Goal: Transaction & Acquisition: Subscribe to service/newsletter

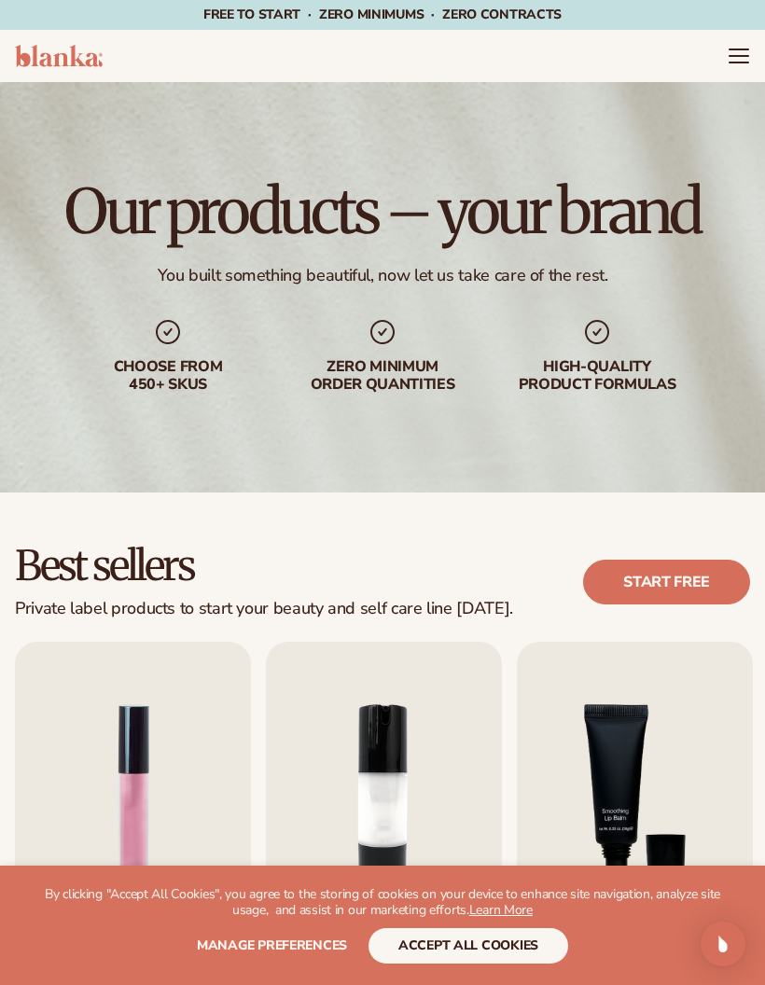
click at [736, 52] on icon "Menu" at bounding box center [739, 56] width 22 height 22
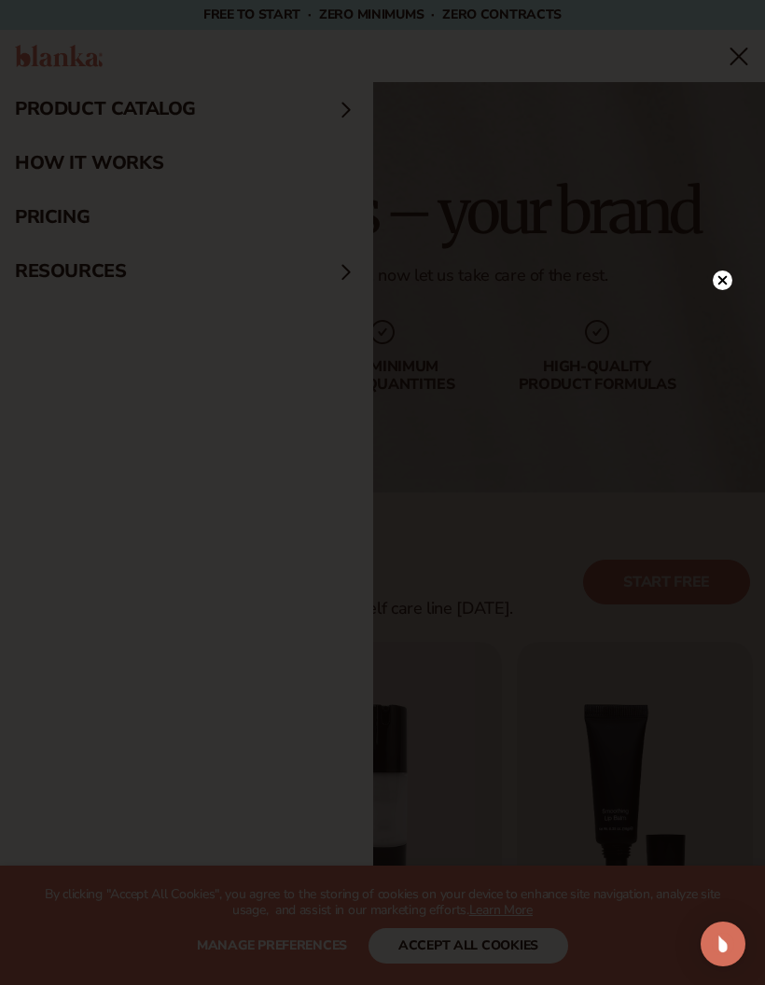
click at [713, 277] on icon at bounding box center [723, 281] width 20 height 20
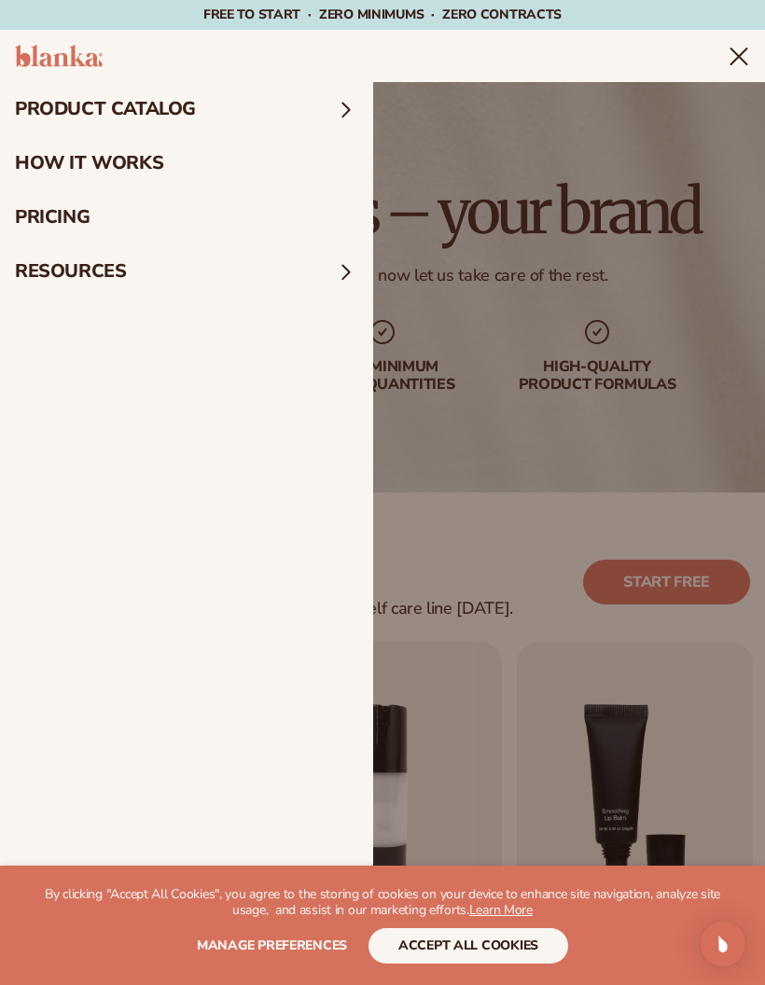
click at [731, 49] on icon "Menu" at bounding box center [739, 57] width 16 height 16
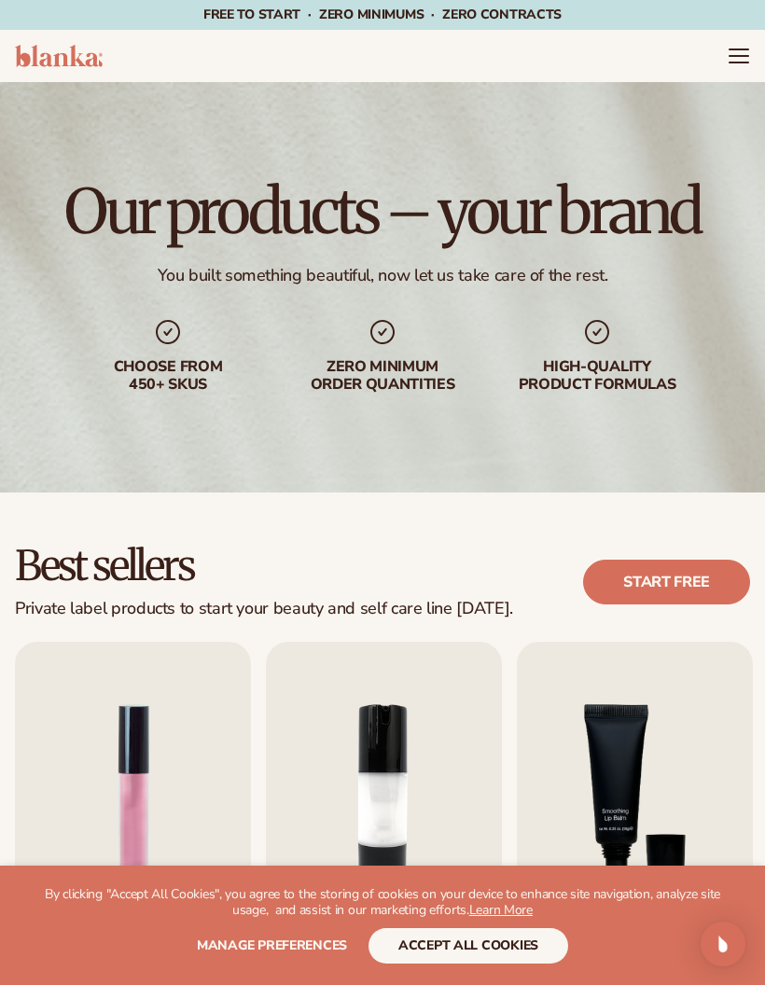
click at [749, 52] on icon "Menu" at bounding box center [739, 56] width 22 height 22
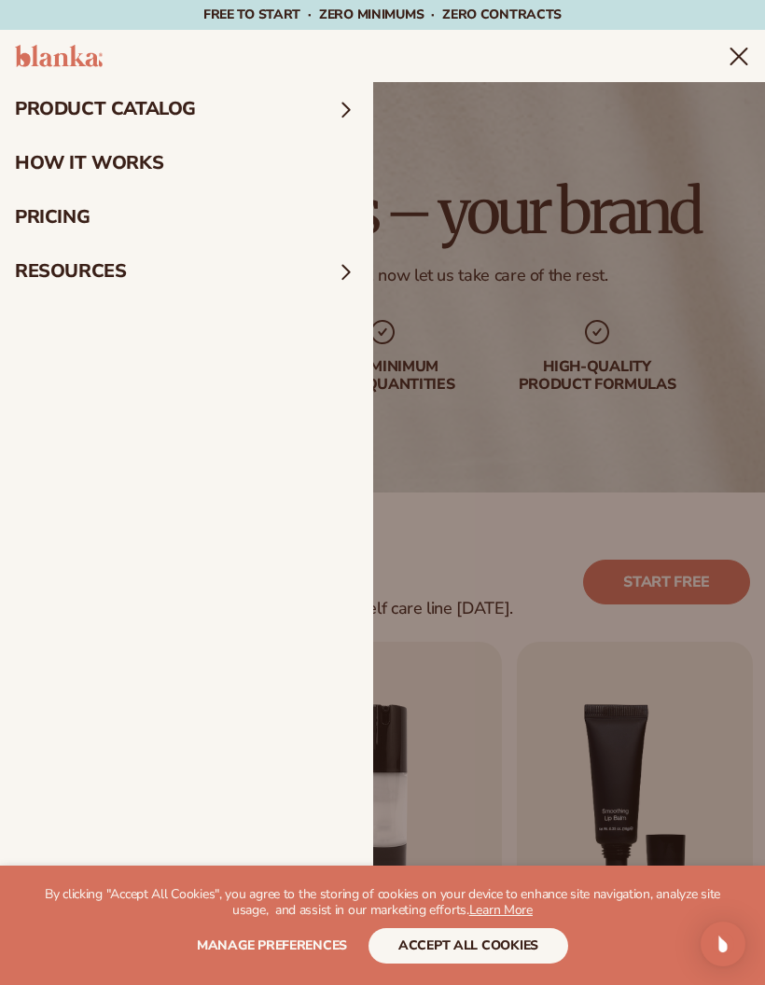
click at [728, 67] on summary "Menu" at bounding box center [739, 56] width 22 height 22
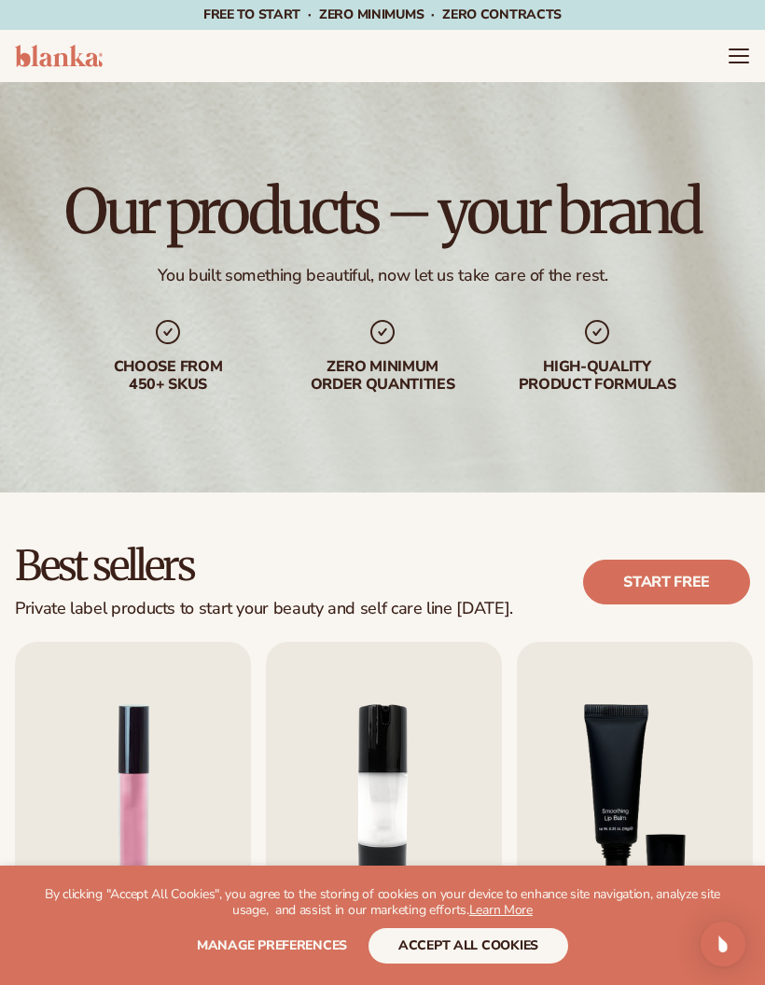
click at [743, 51] on icon "Menu" at bounding box center [739, 56] width 22 height 22
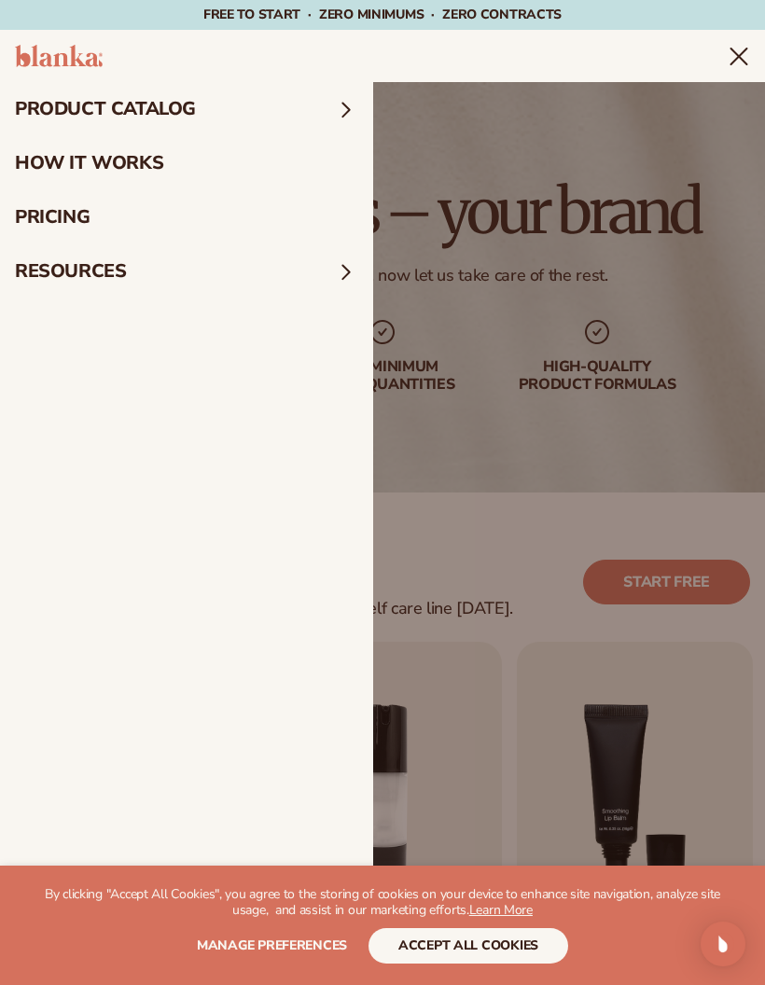
click at [153, 271] on summary "resources" at bounding box center [186, 271] width 373 height 54
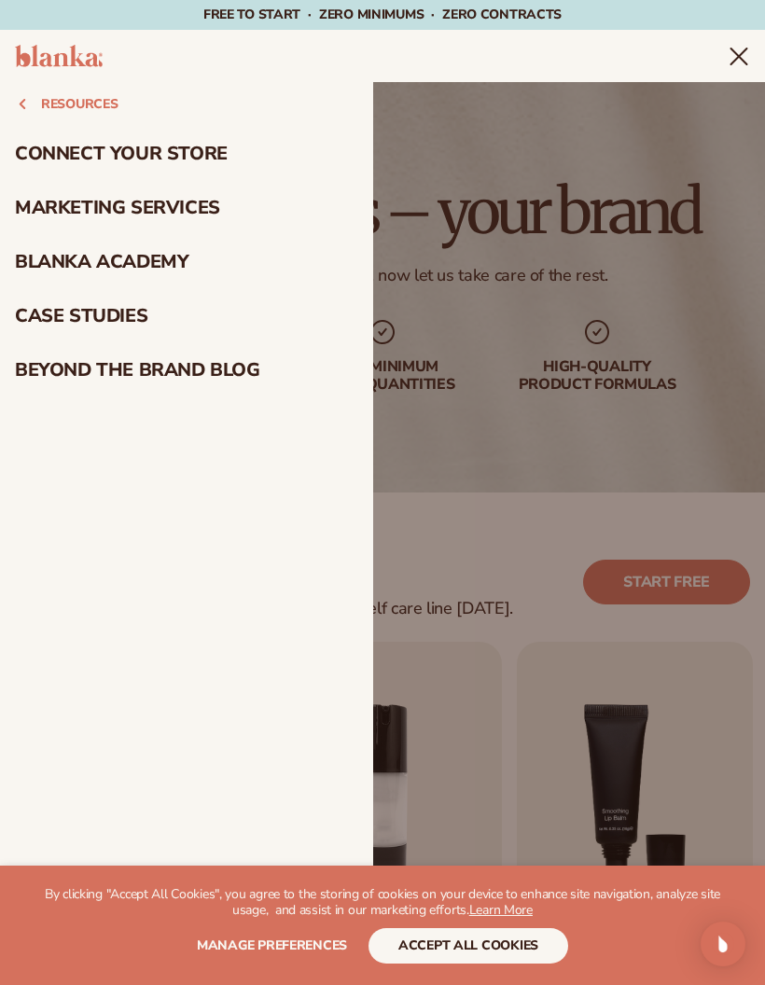
click at [728, 67] on summary "Menu" at bounding box center [739, 56] width 22 height 22
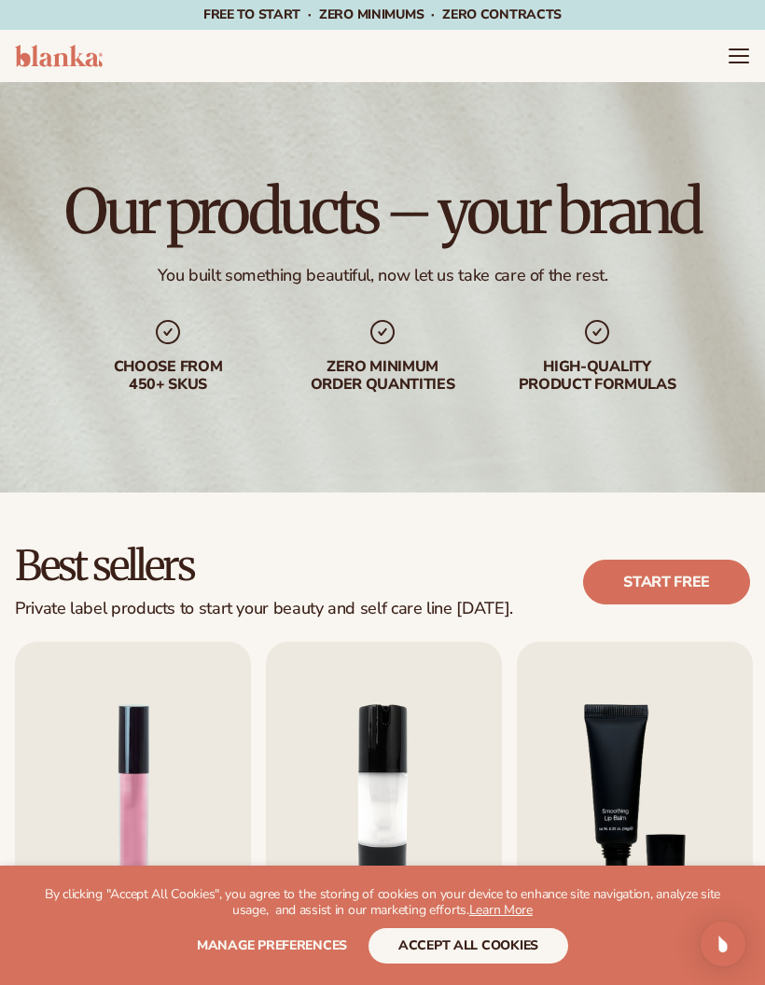
click at [737, 39] on header "Cart product catalog The Lab by Blanka" at bounding box center [382, 56] width 765 height 52
click at [732, 56] on icon "Menu" at bounding box center [738, 56] width 19 height 0
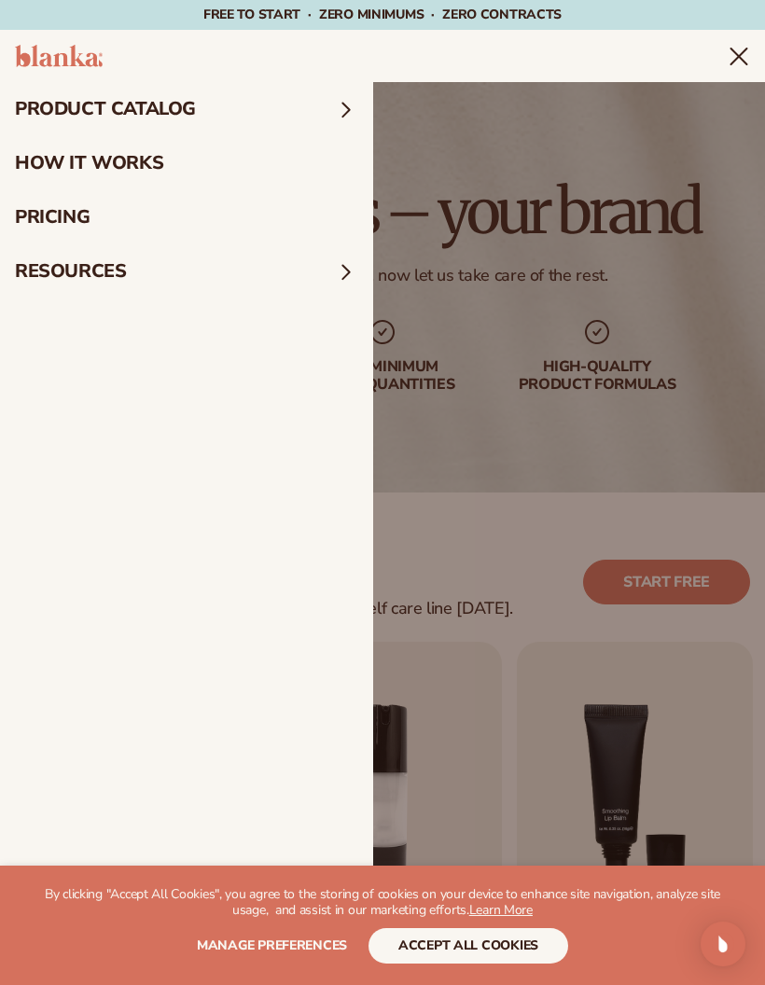
click at [728, 67] on summary "Menu" at bounding box center [739, 56] width 22 height 22
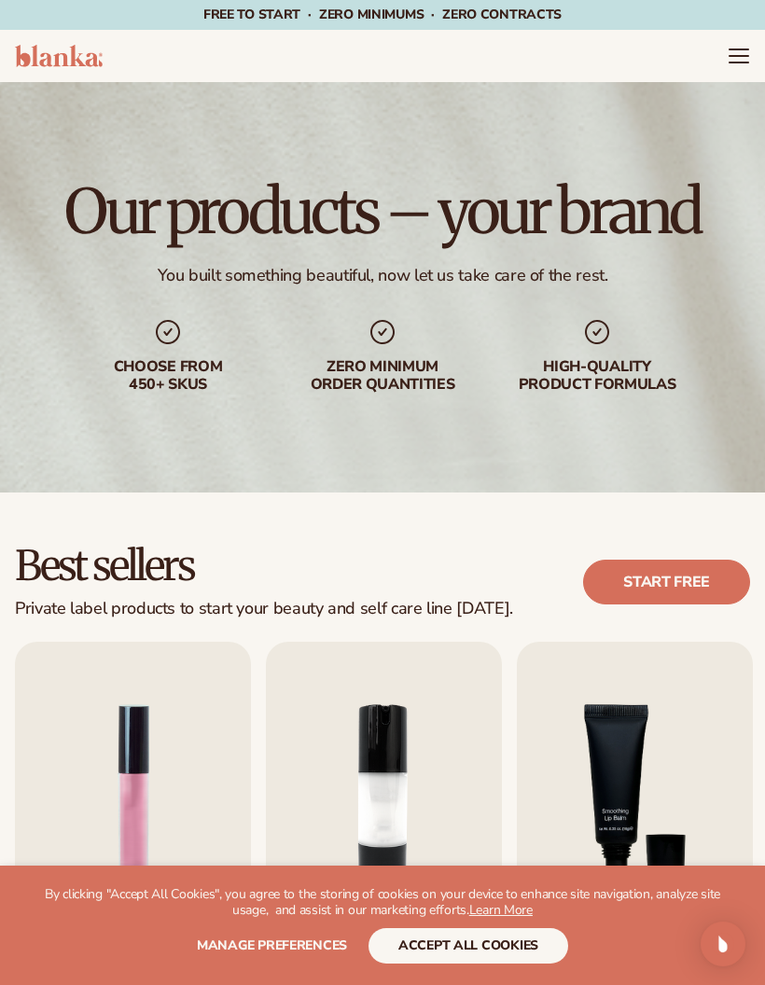
click at [273, 937] on span "Manage preferences" at bounding box center [272, 946] width 150 height 18
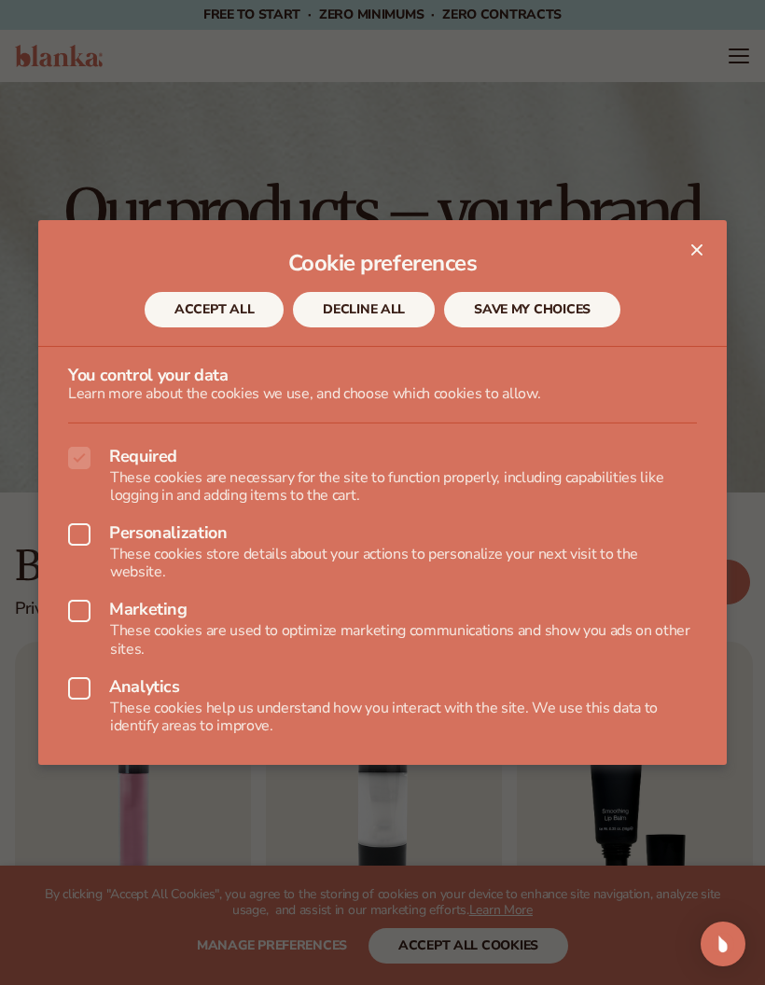
click at [359, 327] on button "DECLINE ALL" at bounding box center [364, 309] width 142 height 35
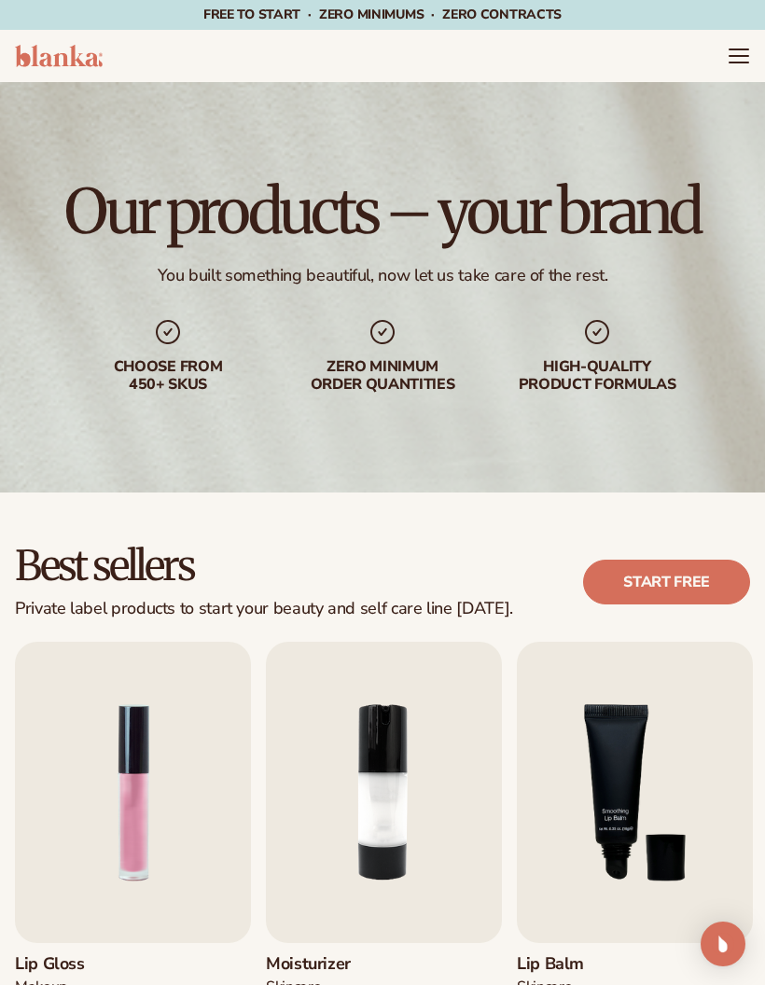
click at [282, 32] on header "Cart product catalog The Lab by Blanka" at bounding box center [382, 56] width 765 height 52
click at [351, 51] on header "Cart product catalog The Lab by Blanka" at bounding box center [382, 56] width 765 height 52
click at [308, 26] on p "Free to start · ZERO minimums · ZERO contracts ·" at bounding box center [382, 15] width 358 height 30
click at [740, 56] on icon "Menu" at bounding box center [738, 56] width 19 height 0
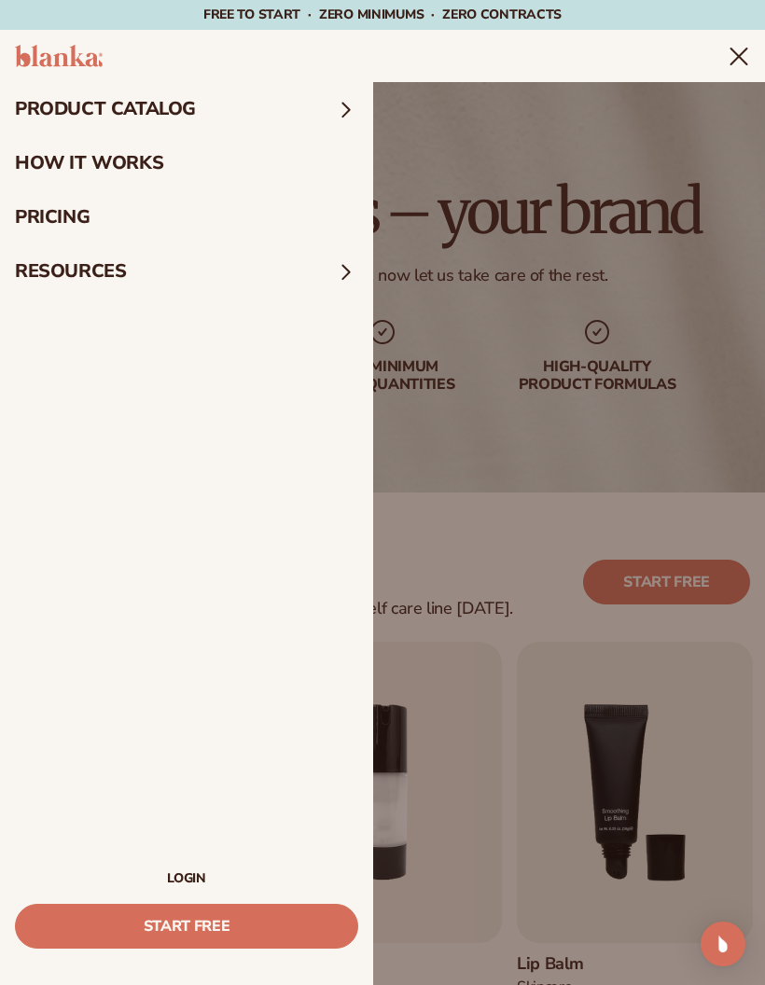
click at [166, 108] on summary "product catalog" at bounding box center [186, 109] width 373 height 54
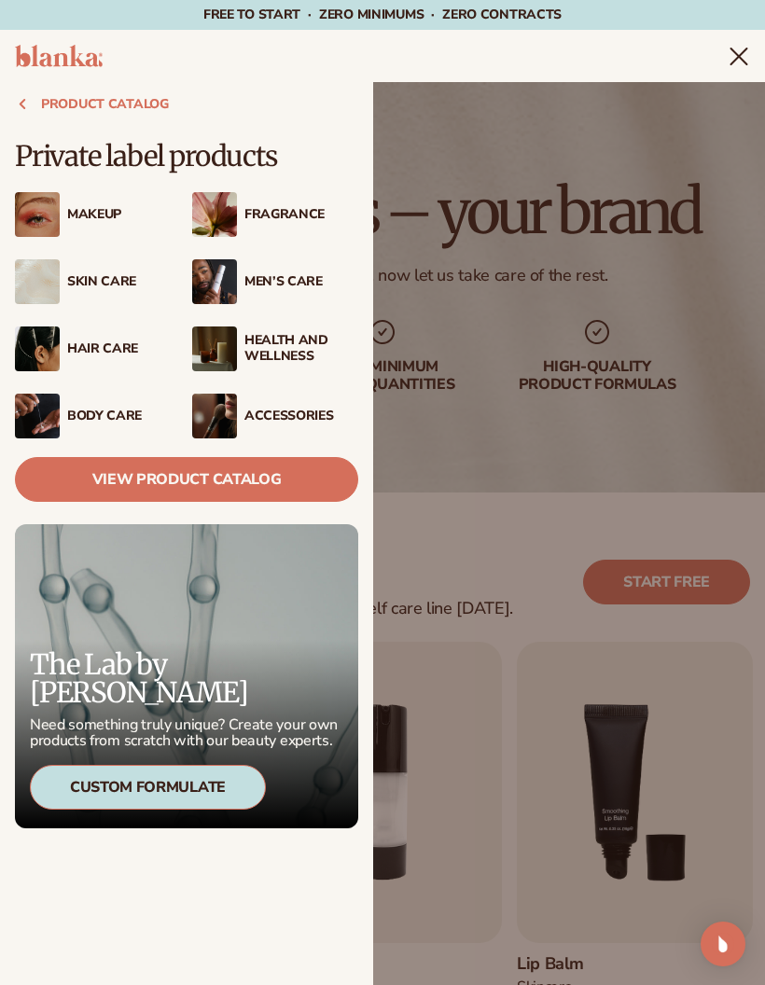
click at [217, 485] on link "View Product Catalog" at bounding box center [186, 479] width 343 height 45
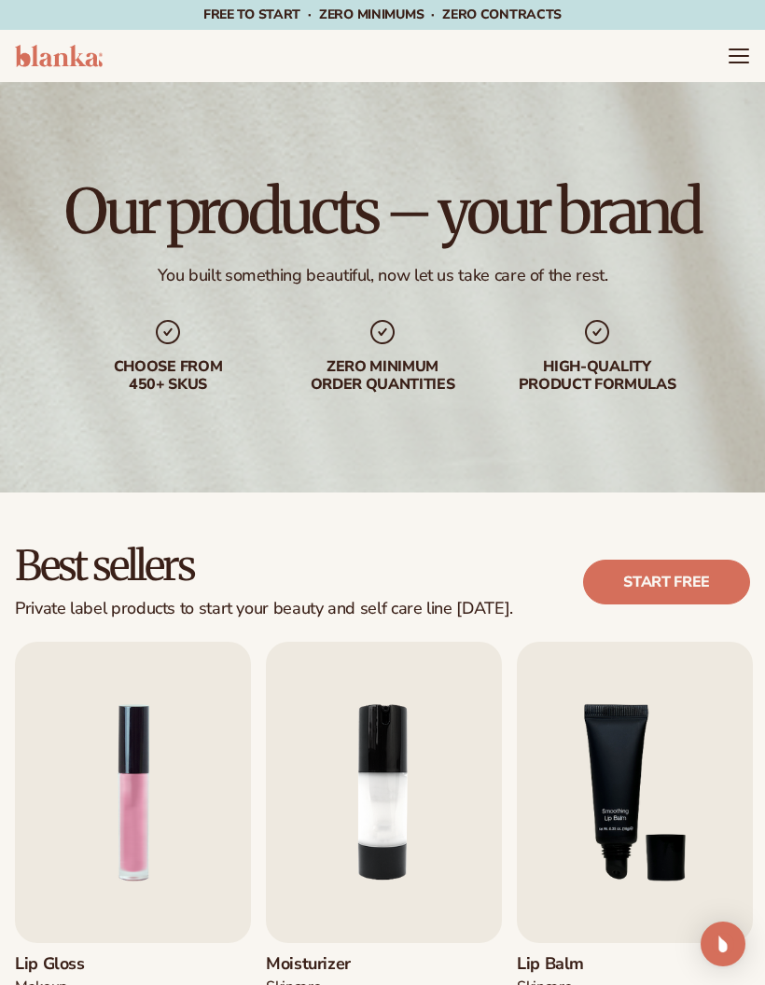
click at [96, 65] on img at bounding box center [59, 56] width 88 height 22
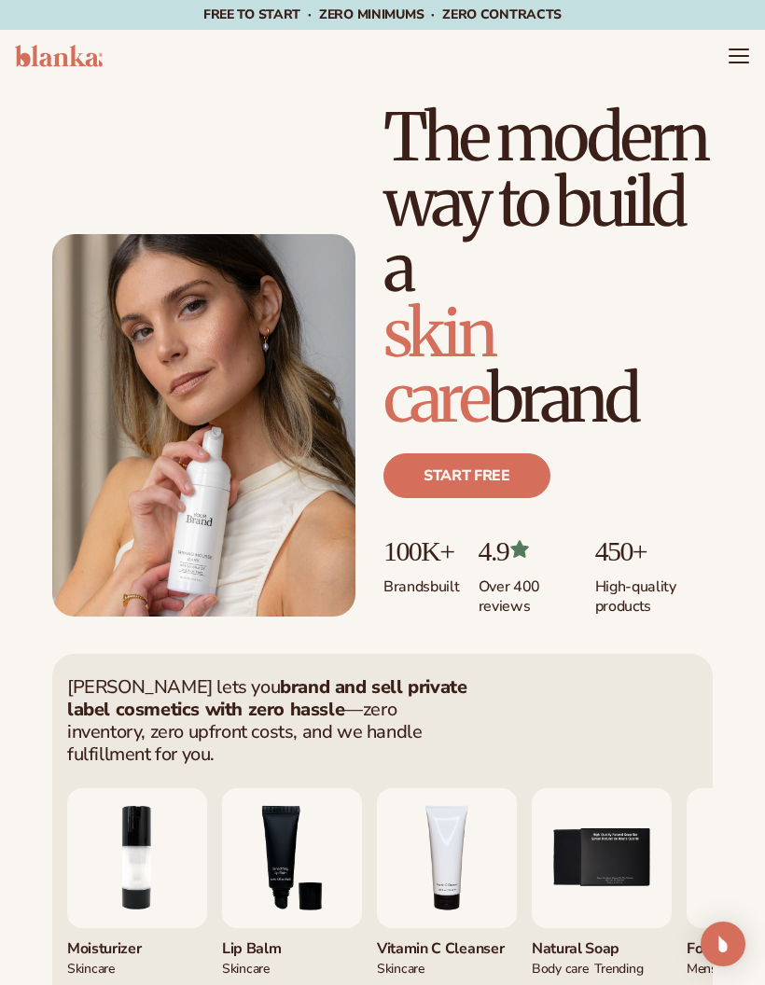
click at [495, 482] on link "Start free" at bounding box center [466, 475] width 167 height 45
